Goal: Check status

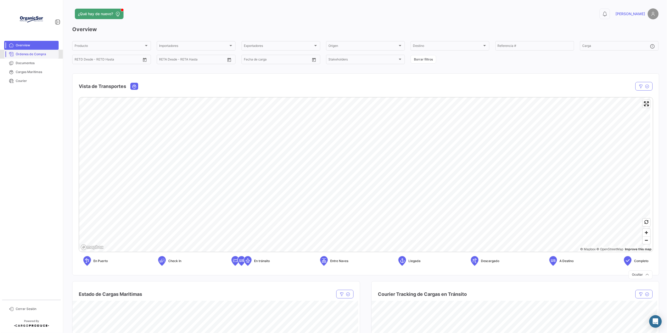
click at [34, 53] on span "Órdenes de Compra" at bounding box center [36, 54] width 41 height 5
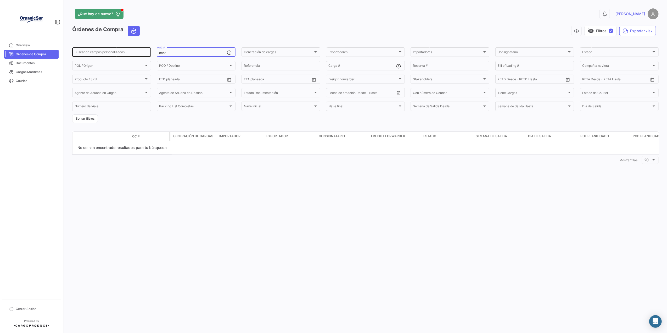
drag, startPoint x: 173, startPoint y: 52, endPoint x: 139, endPoint y: 53, distance: 34.5
click at [0, 0] on div "Buscar en [PERSON_NAME] personalizados... ecor OC # Generación [PERSON_NAME] Ge…" at bounding box center [0, 0] width 0 height 0
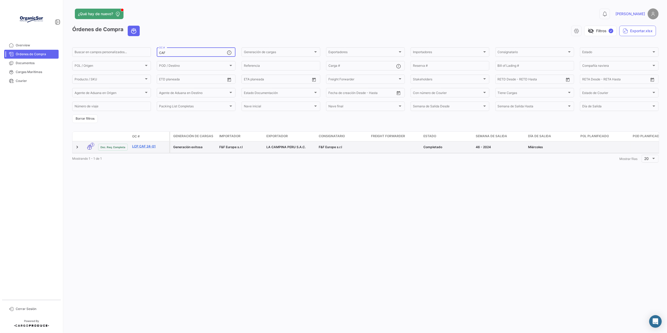
type input "CAF"
click at [144, 149] on link "LCP CAF 24-01" at bounding box center [149, 146] width 35 height 5
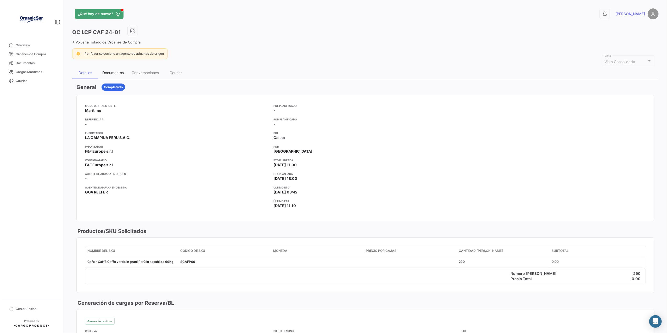
click at [113, 73] on div "Documentos" at bounding box center [112, 72] width 21 height 4
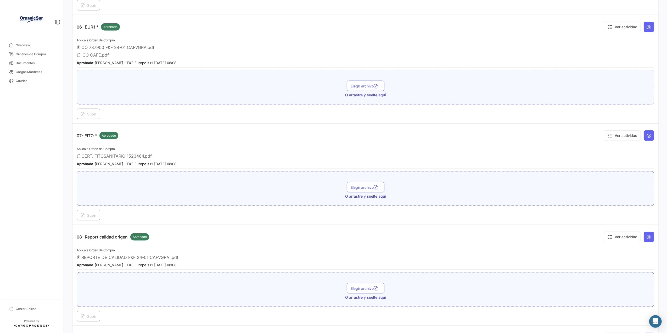
scroll to position [663, 0]
